Goal: Navigation & Orientation: Understand site structure

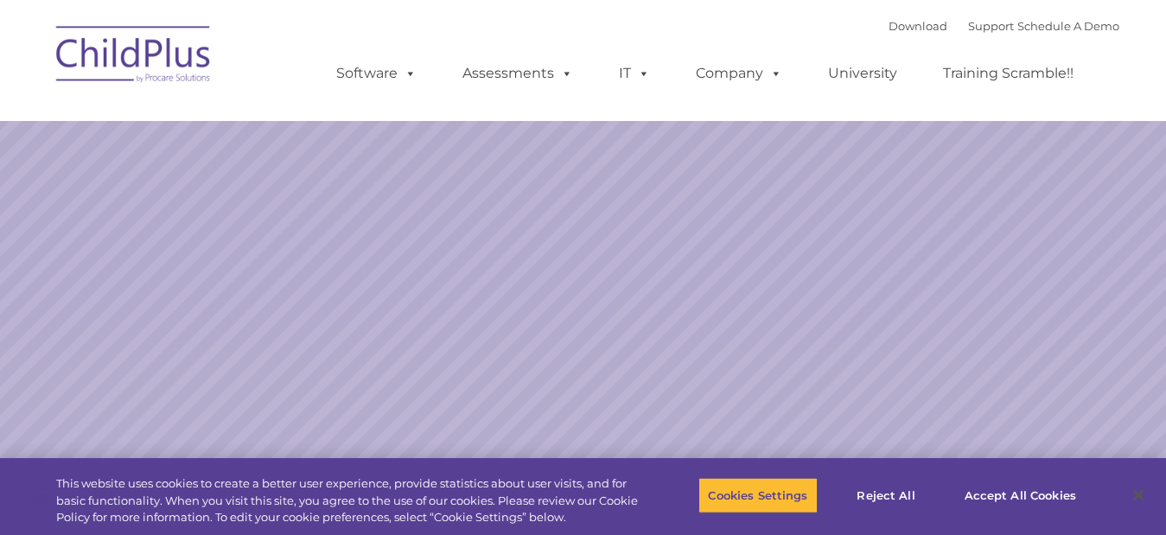
select select "MEDIUM"
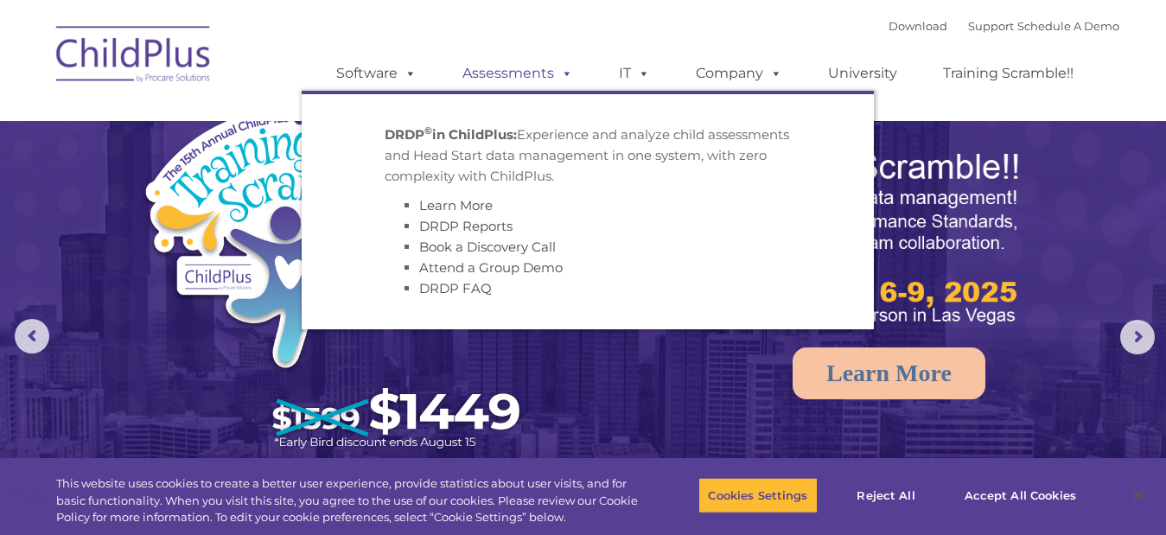
click at [471, 75] on link "Assessments" at bounding box center [517, 73] width 145 height 35
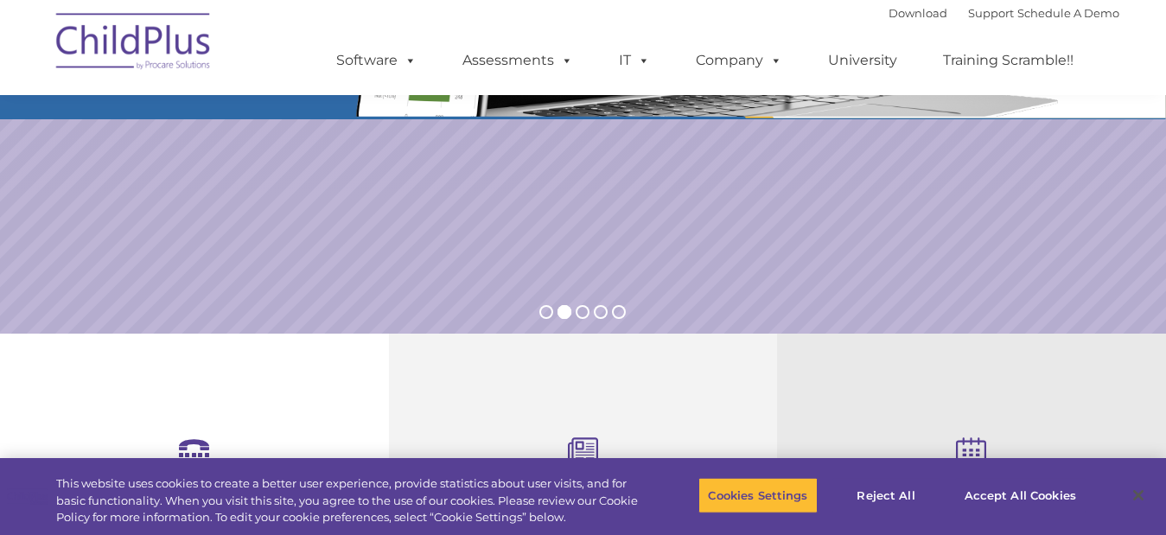
scroll to position [344, 0]
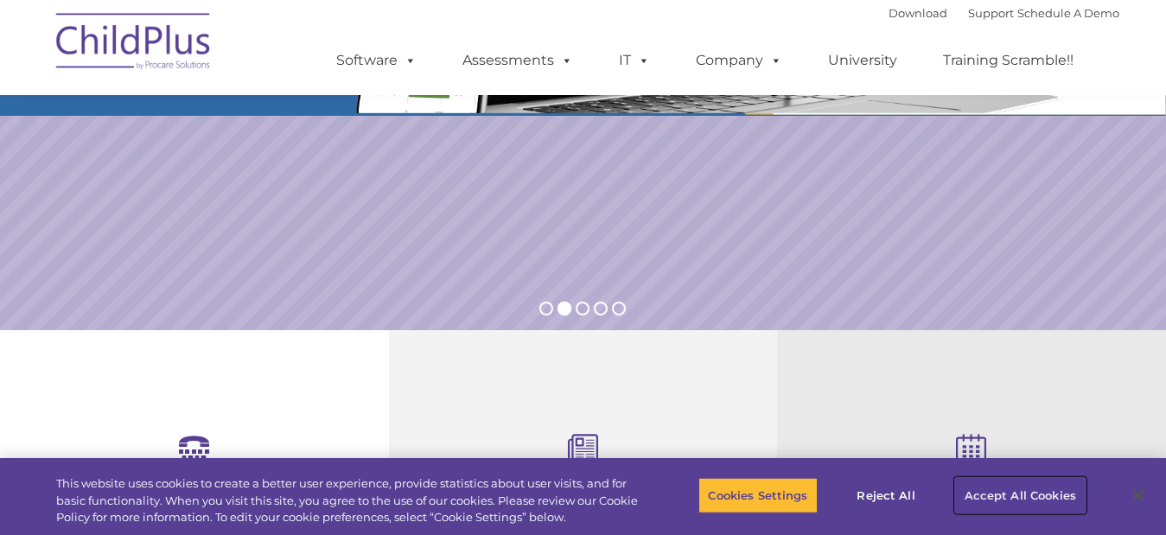
click at [1016, 501] on button "Accept All Cookies" at bounding box center [1020, 495] width 130 height 36
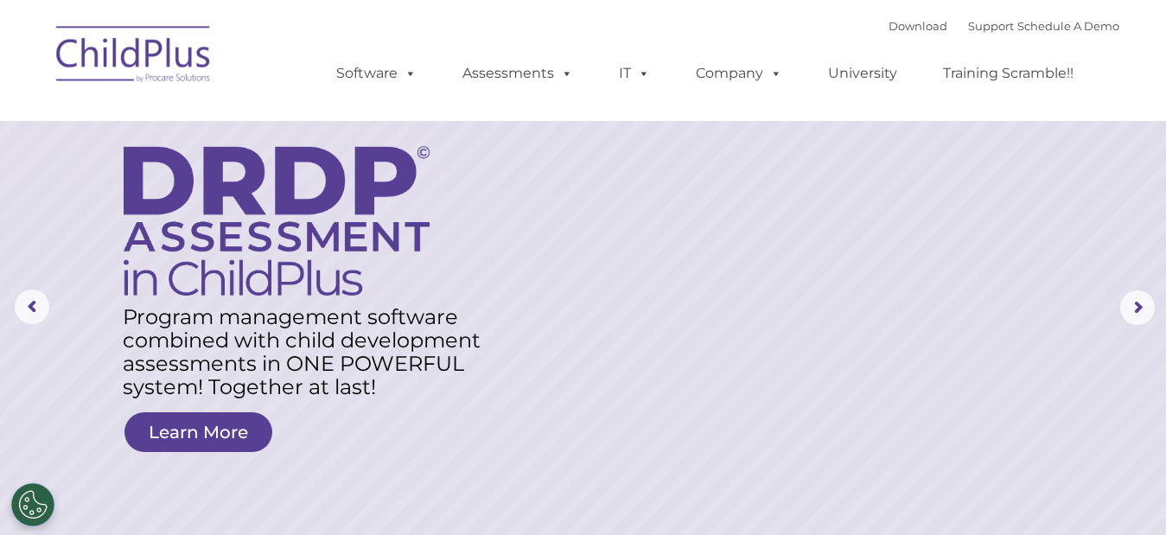
scroll to position [22, 0]
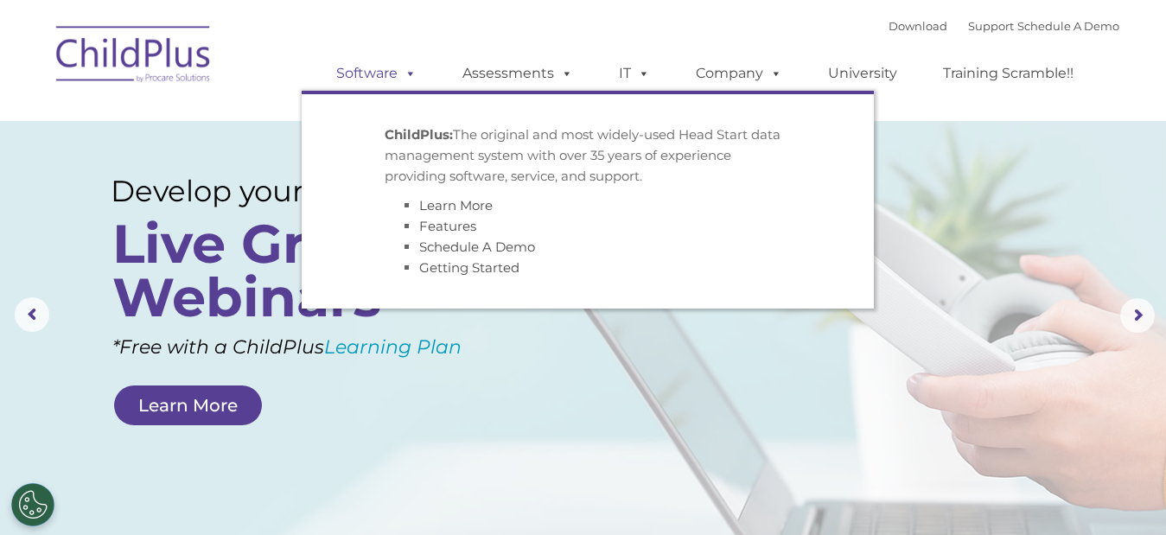
click at [385, 76] on link "Software" at bounding box center [376, 73] width 115 height 35
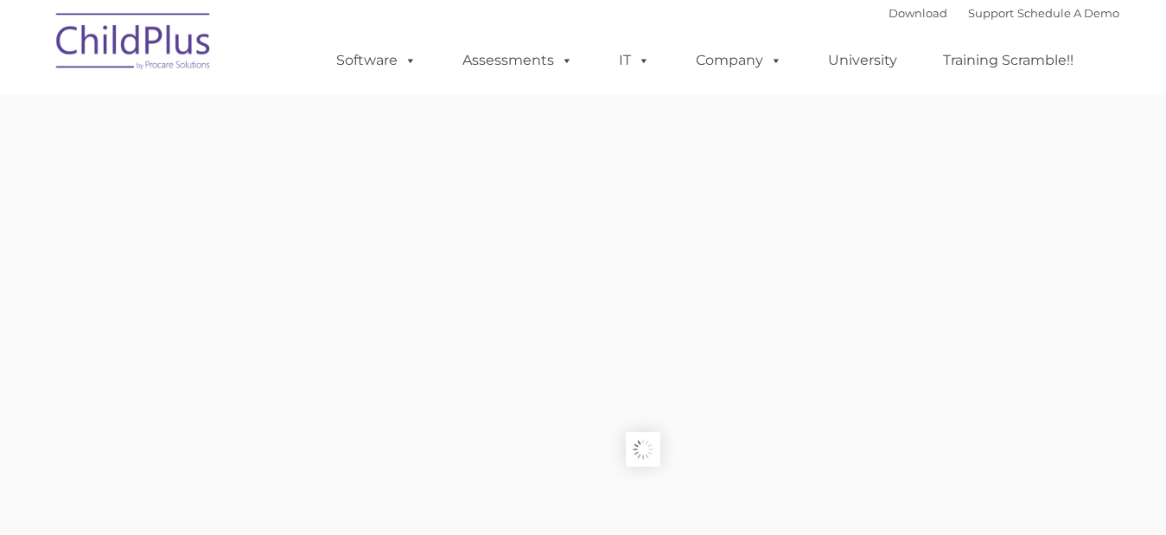
type input ""
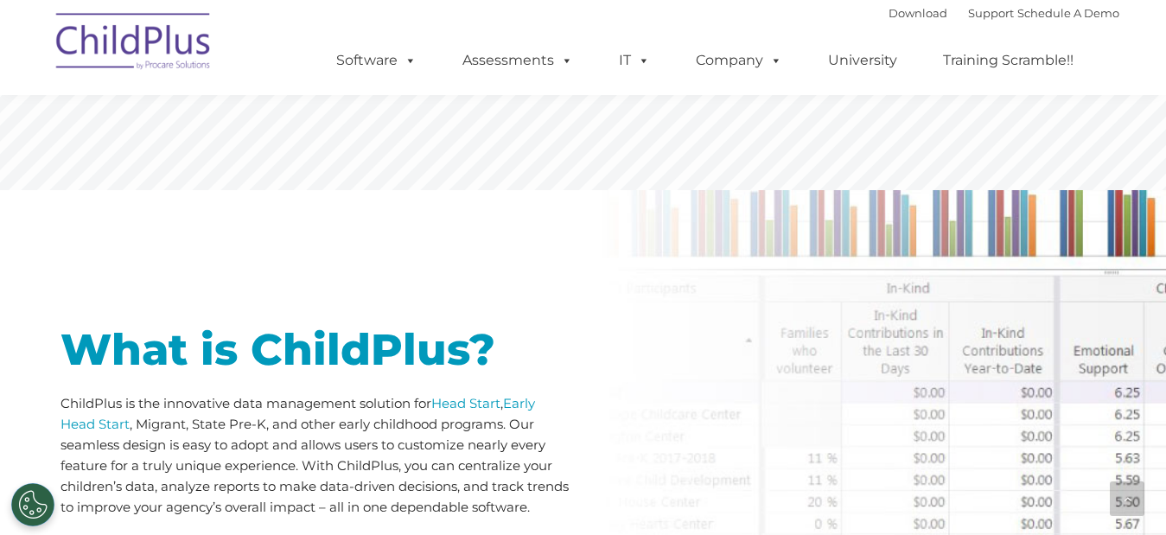
scroll to position [627, 0]
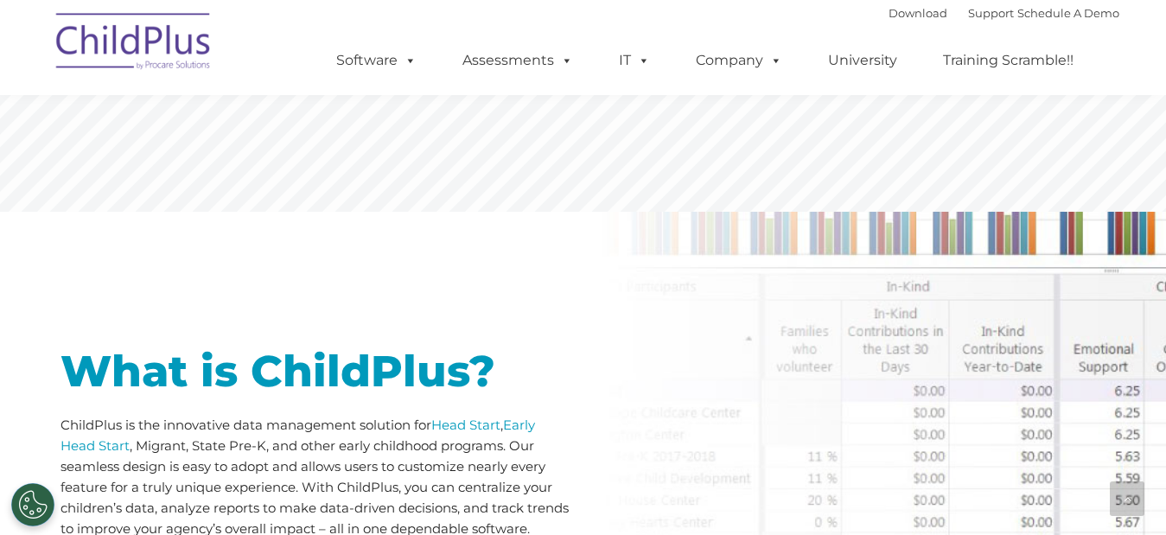
click at [176, 35] on img at bounding box center [134, 44] width 173 height 86
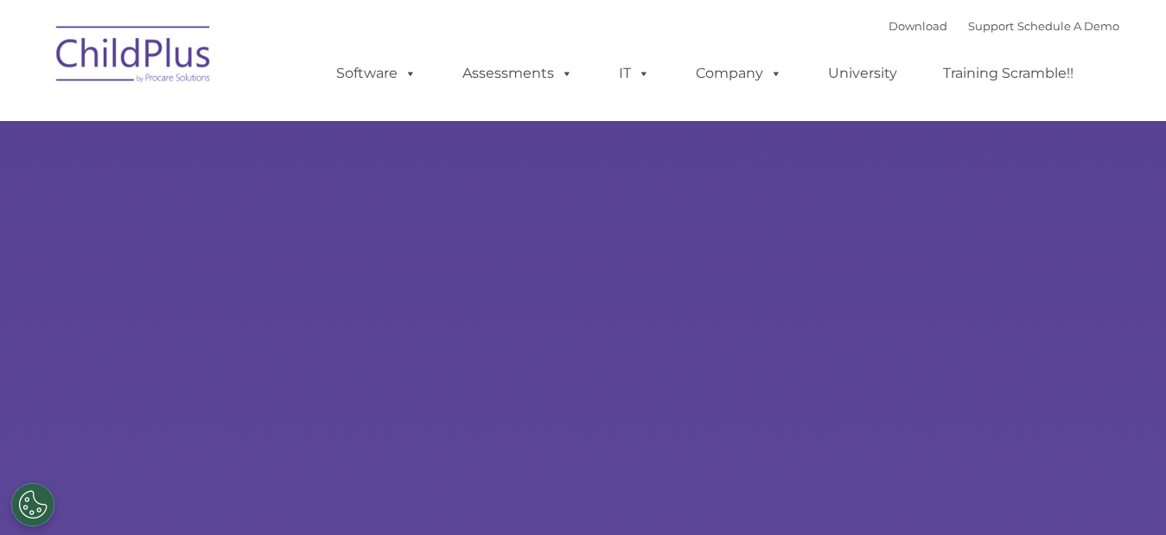
select select "MEDIUM"
